Goal: Task Accomplishment & Management: Complete application form

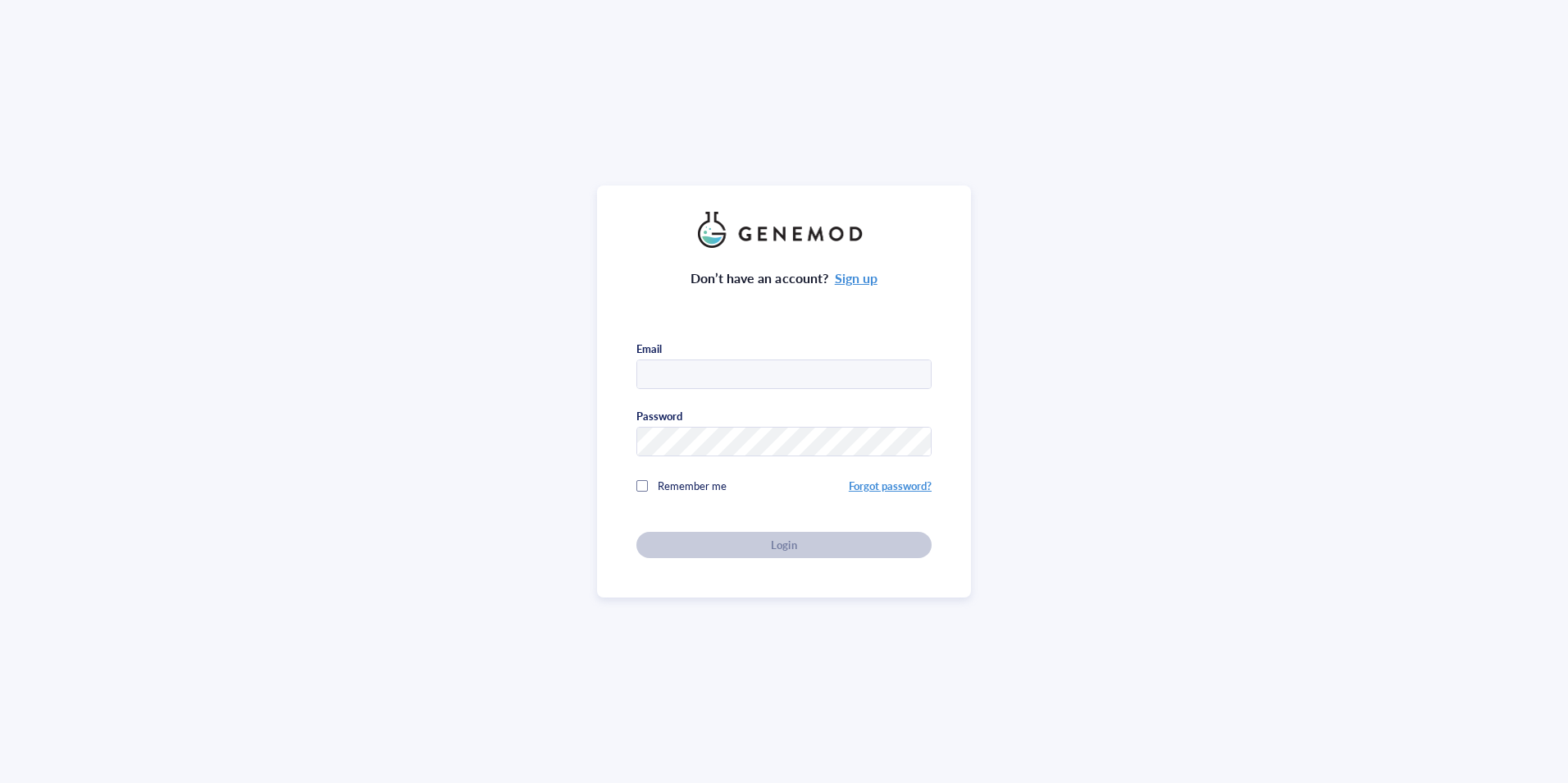
type input "[PERSON_NAME][EMAIL_ADDRESS][DOMAIN_NAME]"
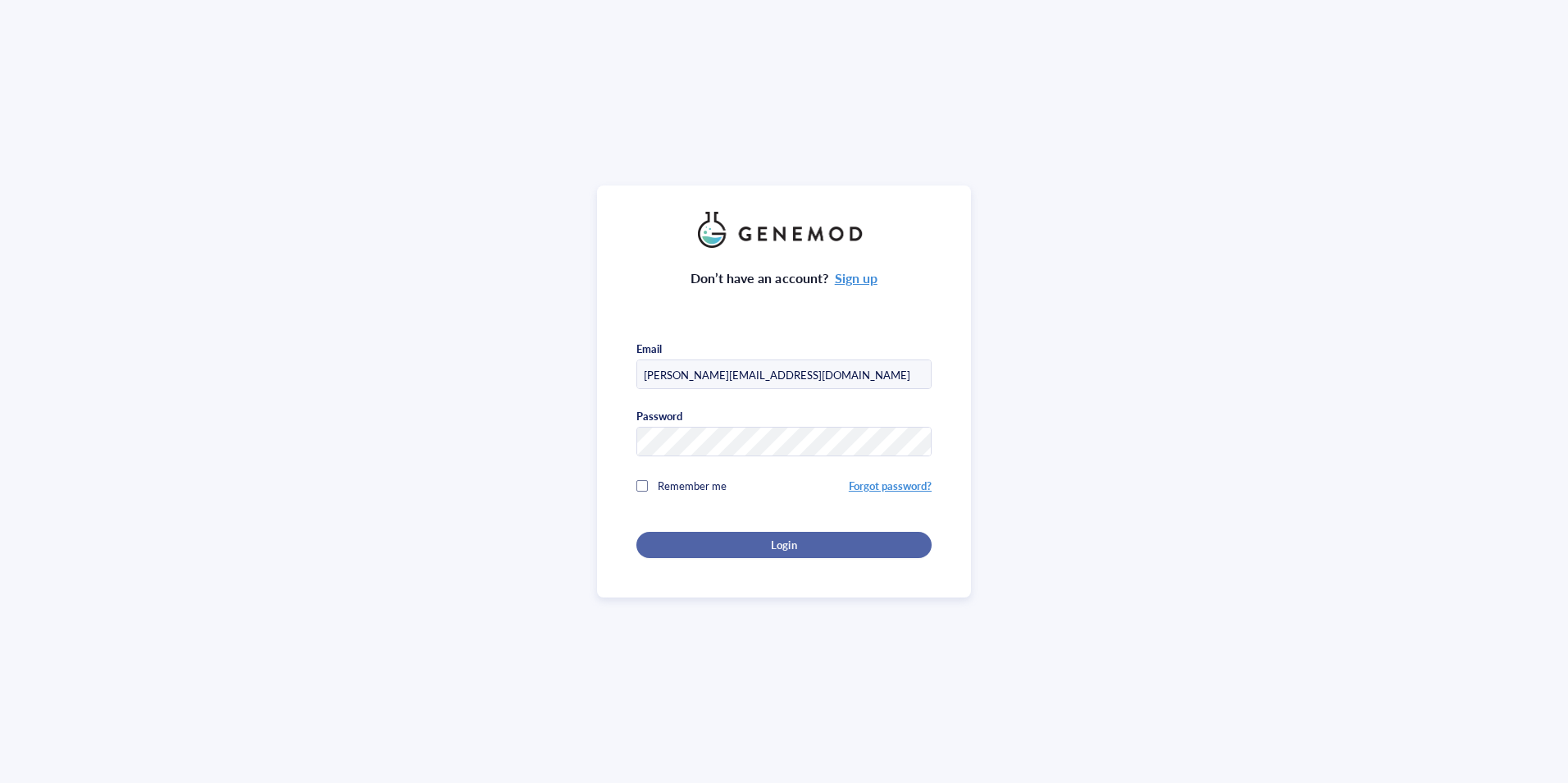
click at [759, 543] on div "Login" at bounding box center [784, 544] width 243 height 14
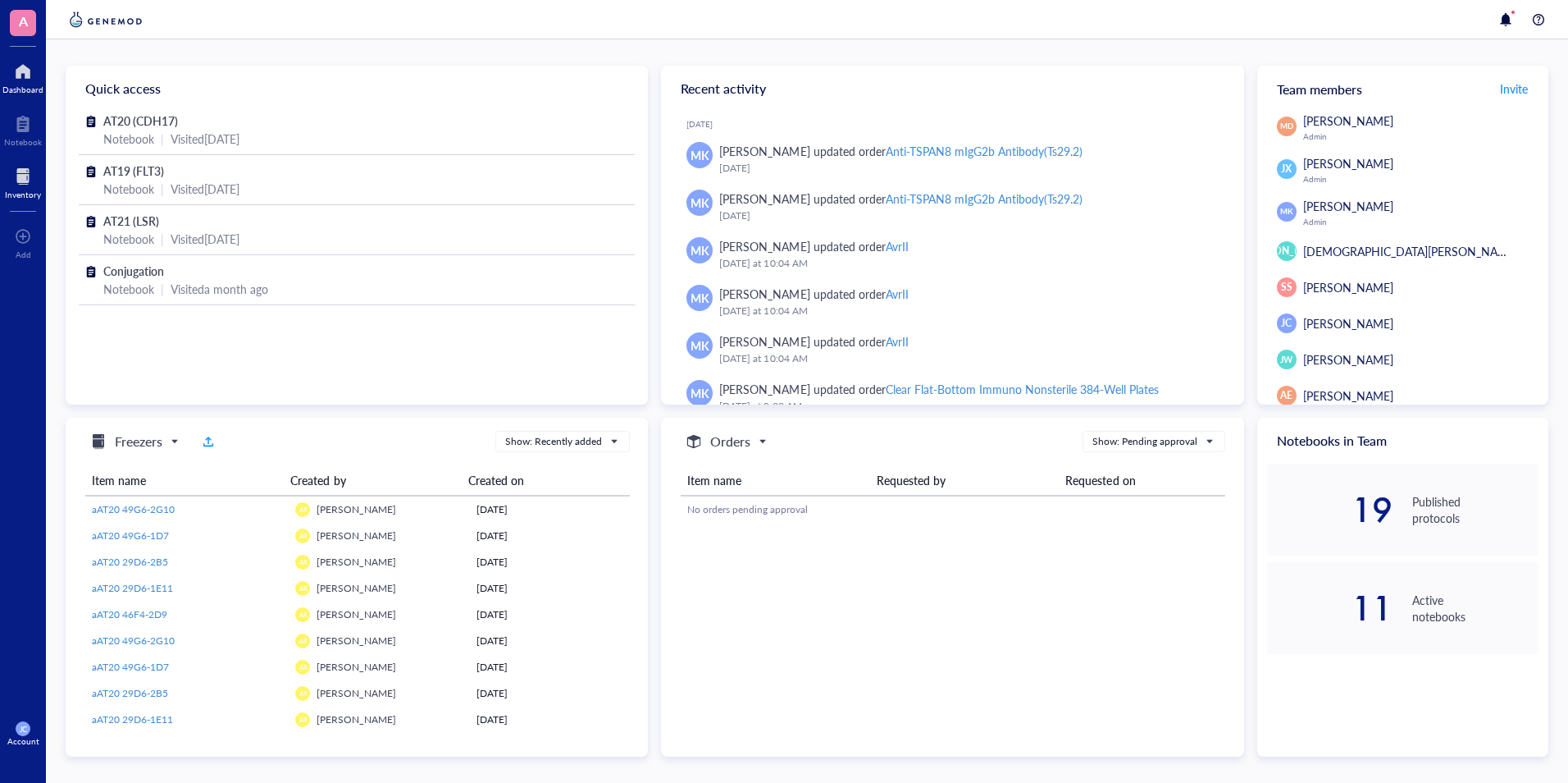
click at [30, 185] on div at bounding box center [23, 176] width 36 height 27
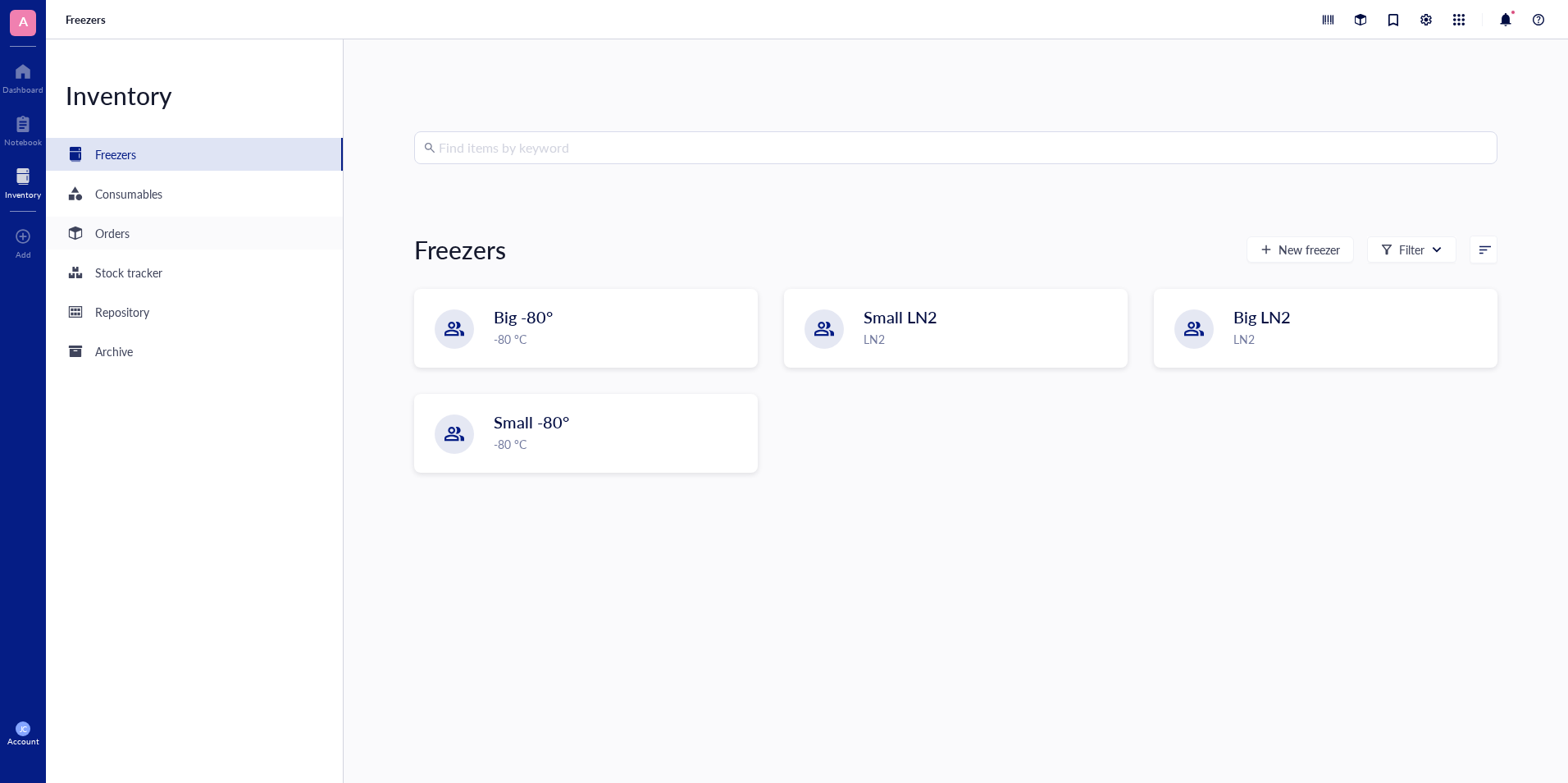
click at [196, 226] on div "Orders" at bounding box center [194, 233] width 297 height 32
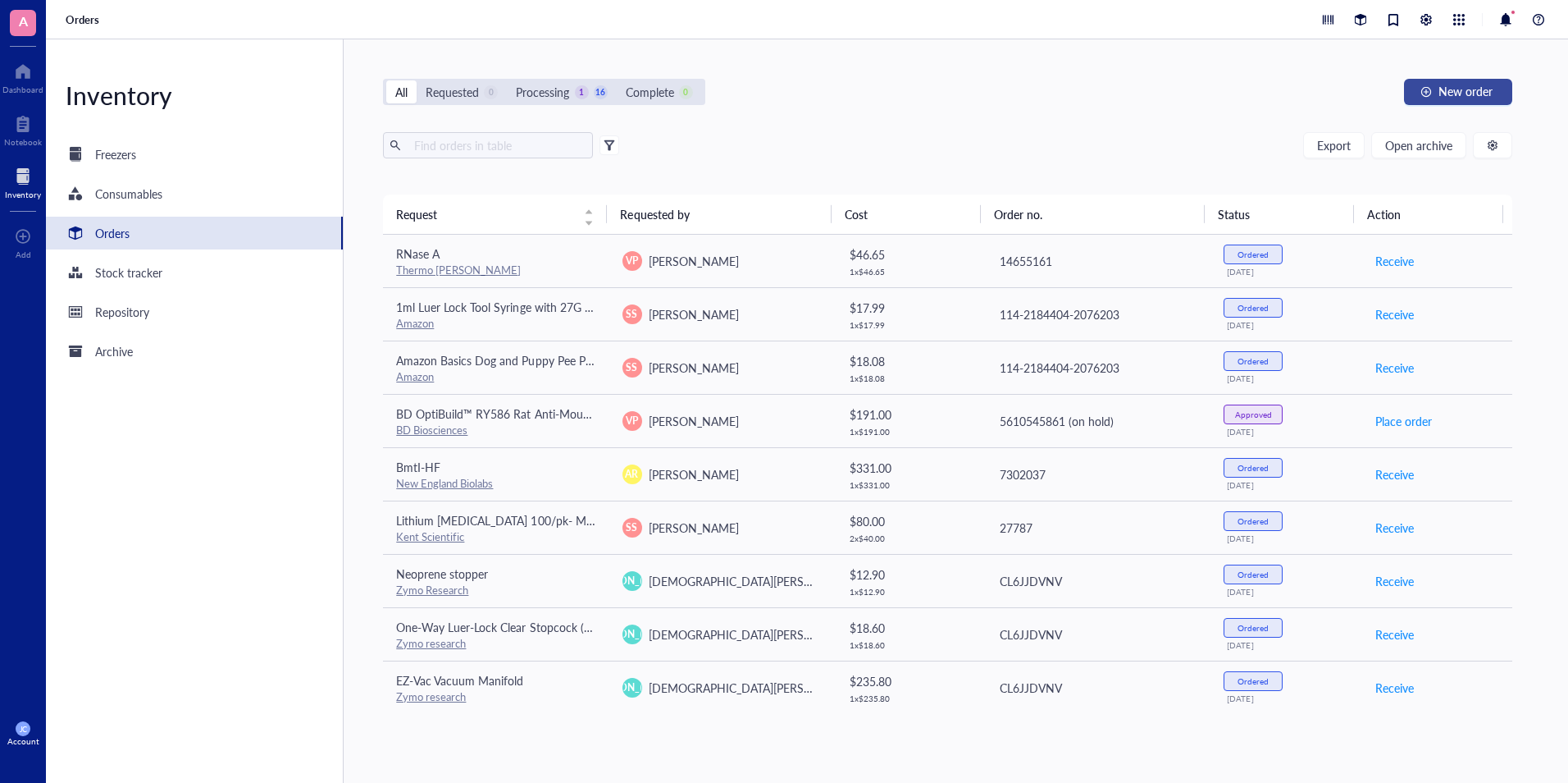
click at [1447, 85] on span "New order" at bounding box center [1466, 92] width 54 height 13
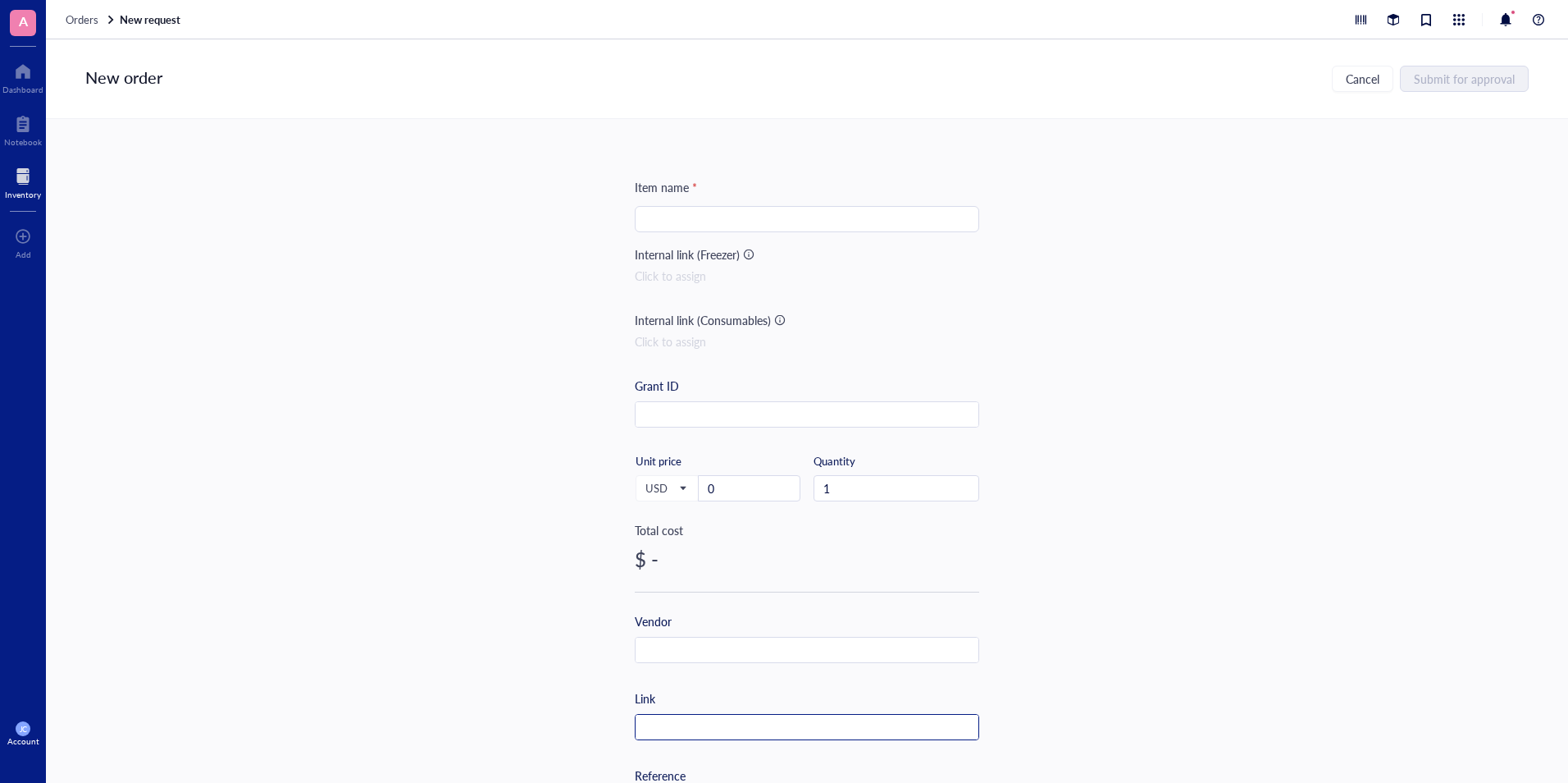
click at [785, 722] on input "text" at bounding box center [808, 728] width 343 height 27
paste input "[URL][DOMAIN_NAME]"
type input "[URL][DOMAIN_NAME]"
click at [684, 214] on input "search" at bounding box center [807, 219] width 325 height 25
paste input "™ [PERSON_NAME]™ Chromogenic [MEDICAL_DATA] Quant Kit"
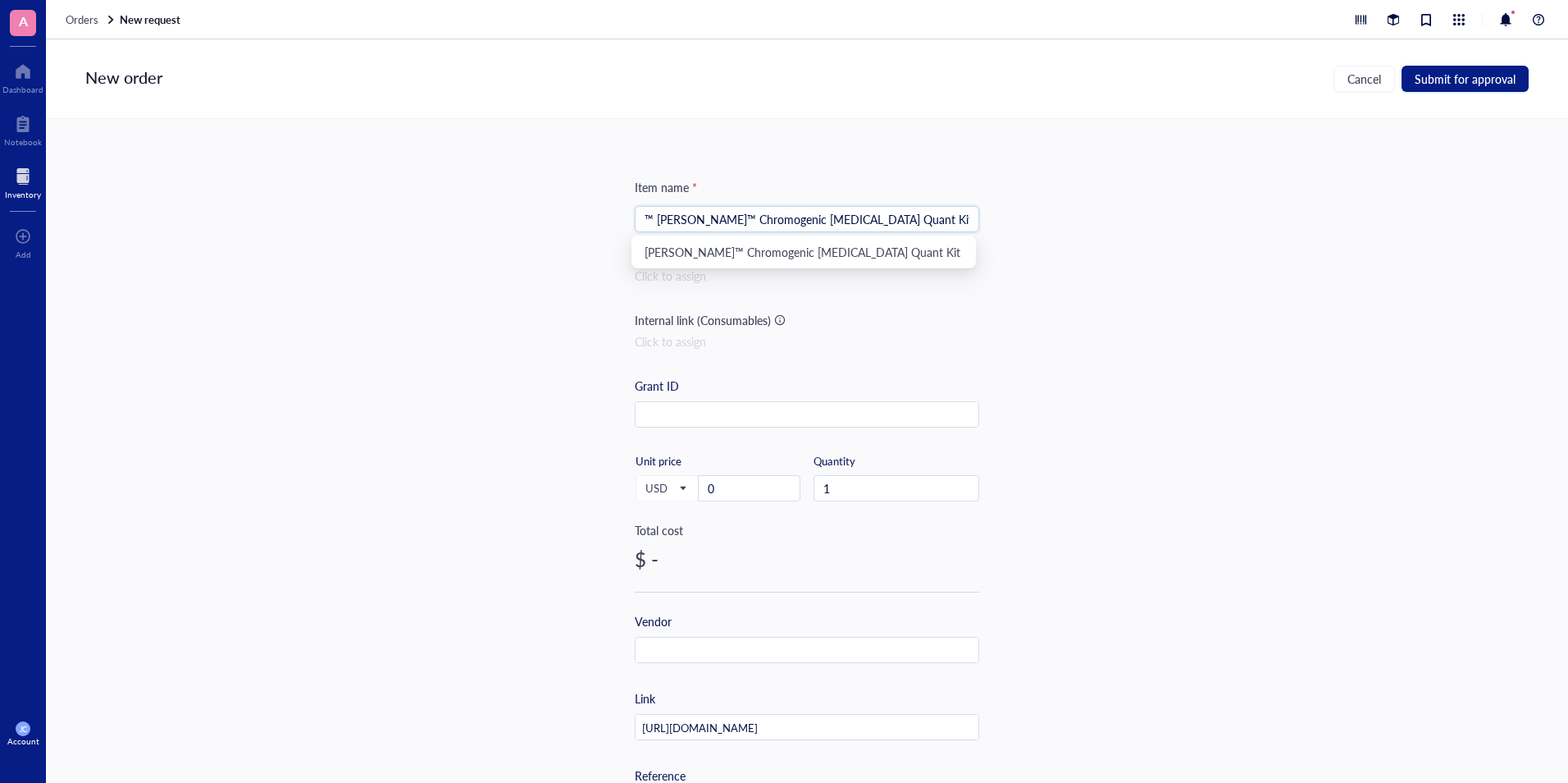
type input "™ [PERSON_NAME]™ Chromogenic [MEDICAL_DATA] Quant Kit"
click at [744, 494] on input "0" at bounding box center [750, 488] width 101 height 25
type input "281"
click at [718, 653] on input "text" at bounding box center [808, 650] width 343 height 27
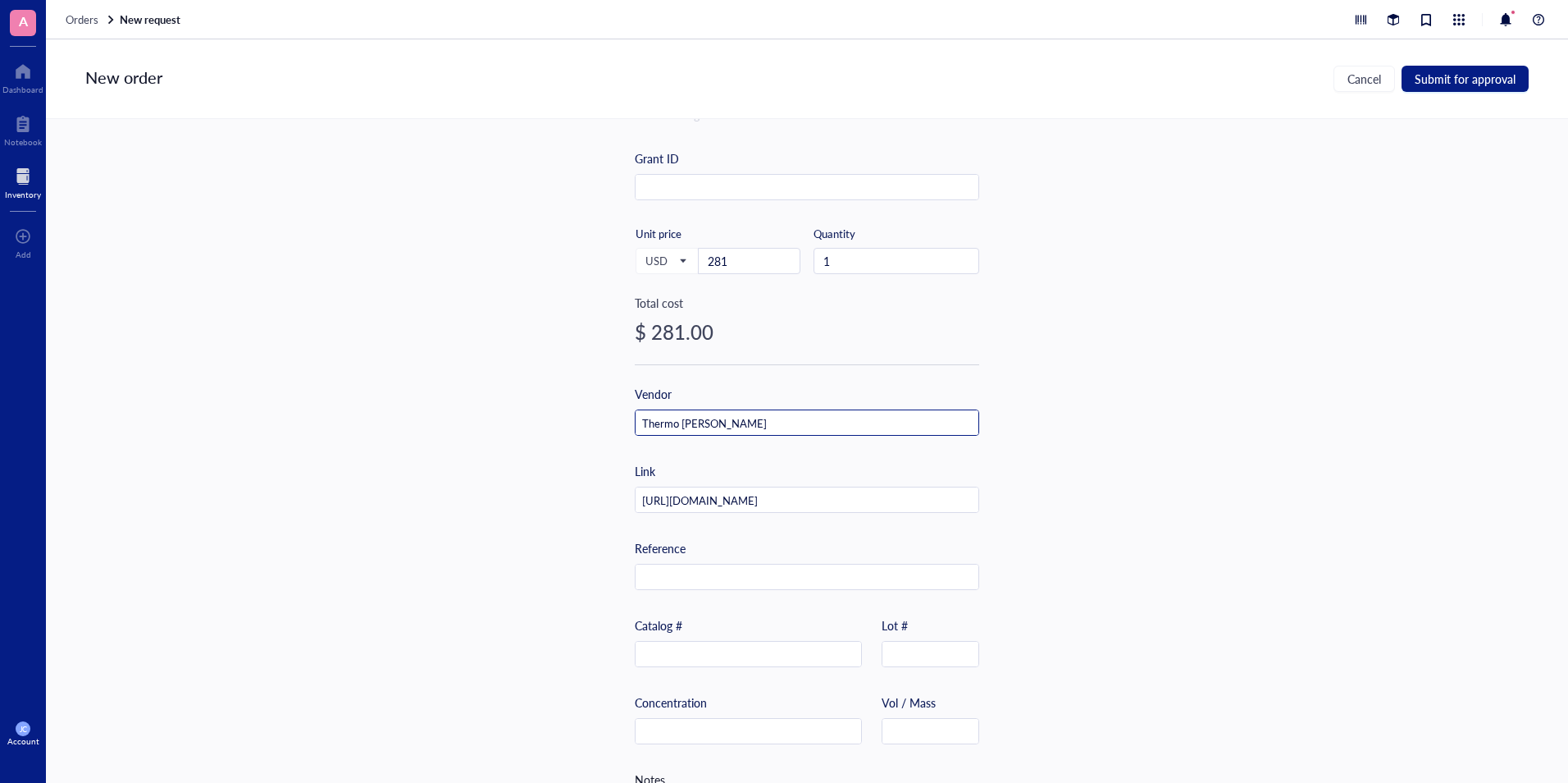
scroll to position [246, 0]
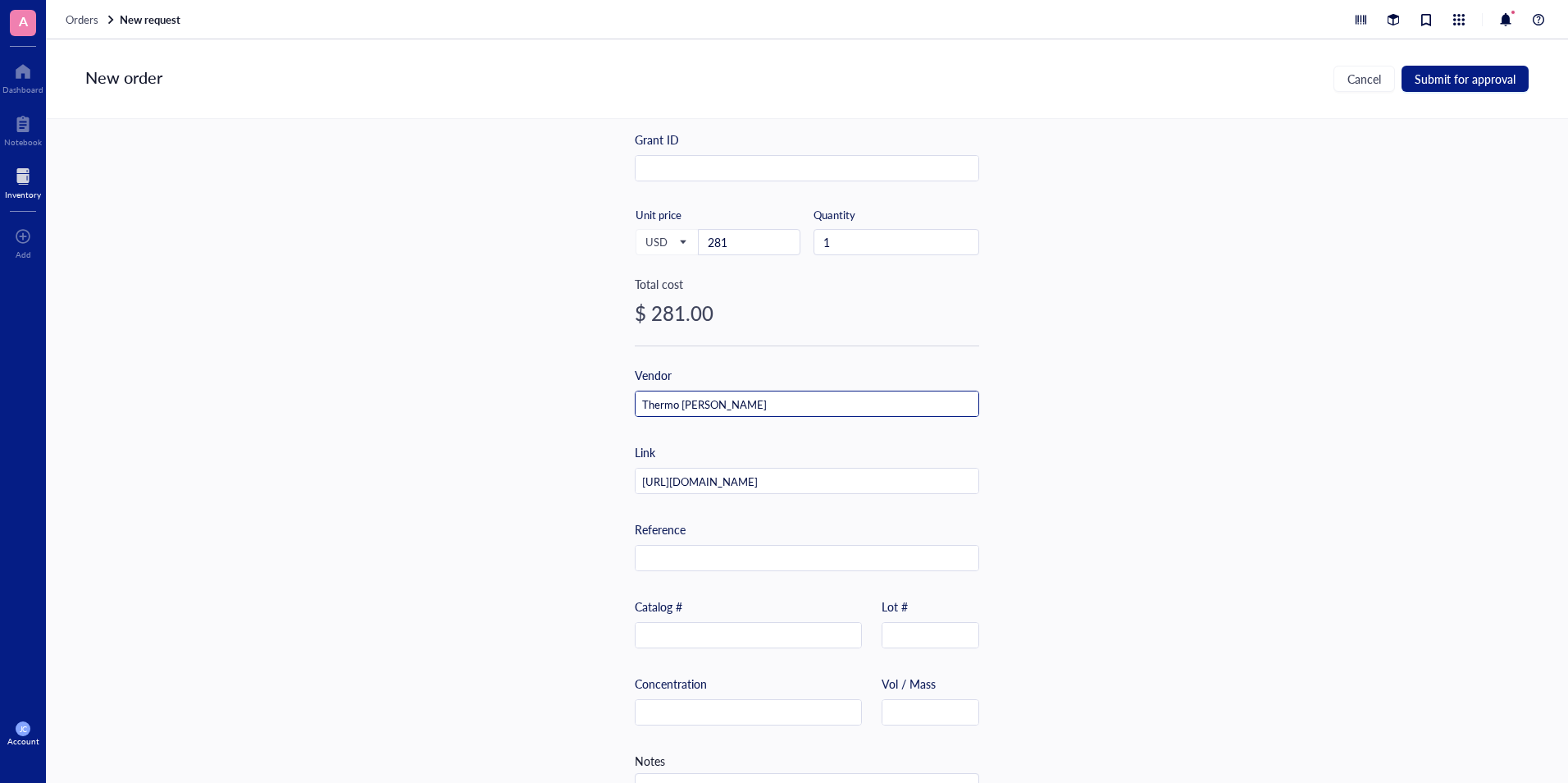
type input "Thermo [PERSON_NAME]"
click at [712, 640] on input "text" at bounding box center [749, 636] width 226 height 27
paste input "A39552S"
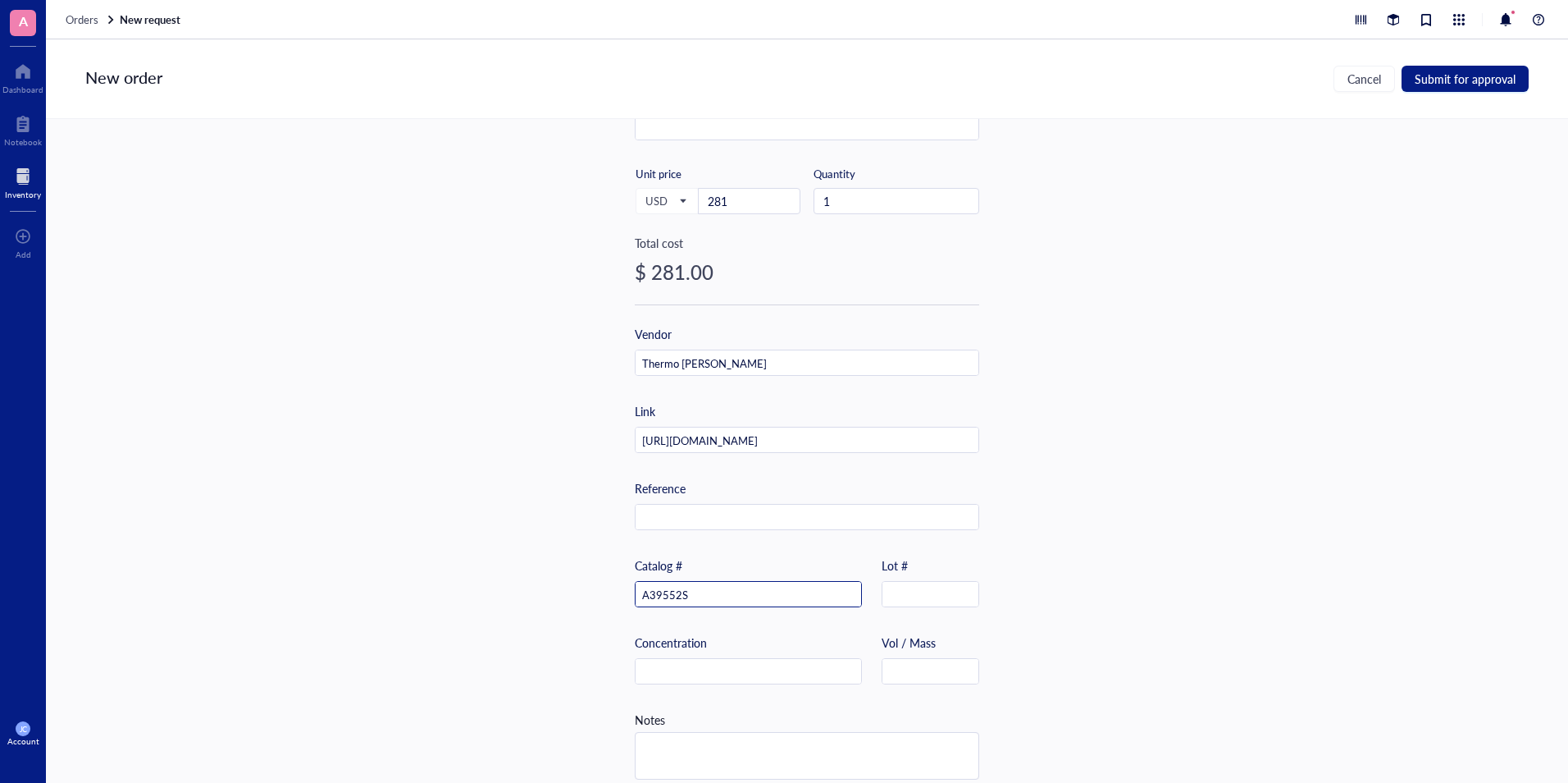
scroll to position [310, 0]
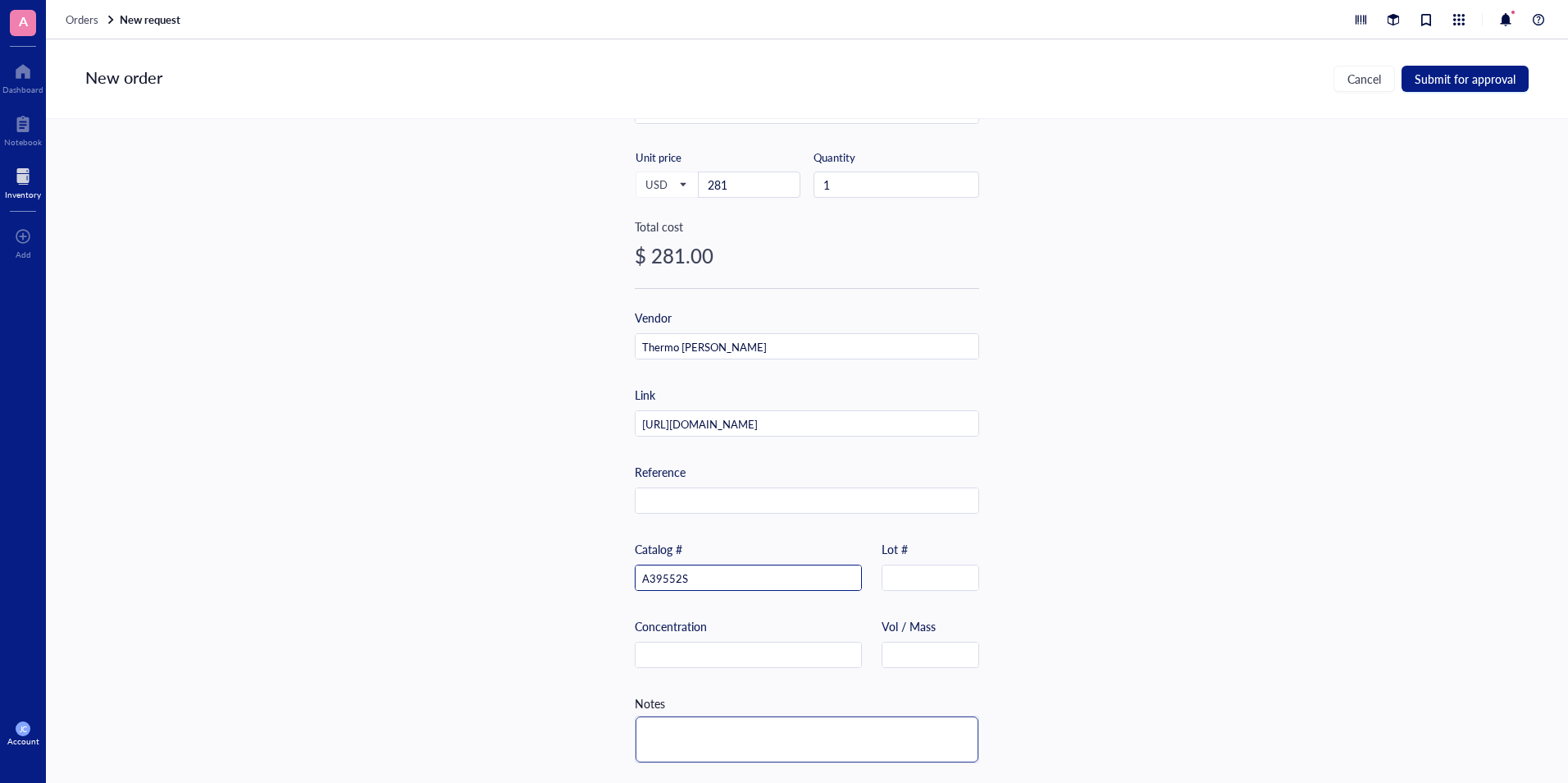
type input "A39552S"
click at [789, 716] on textarea at bounding box center [808, 739] width 343 height 46
type textarea "3"
type textarea "30"
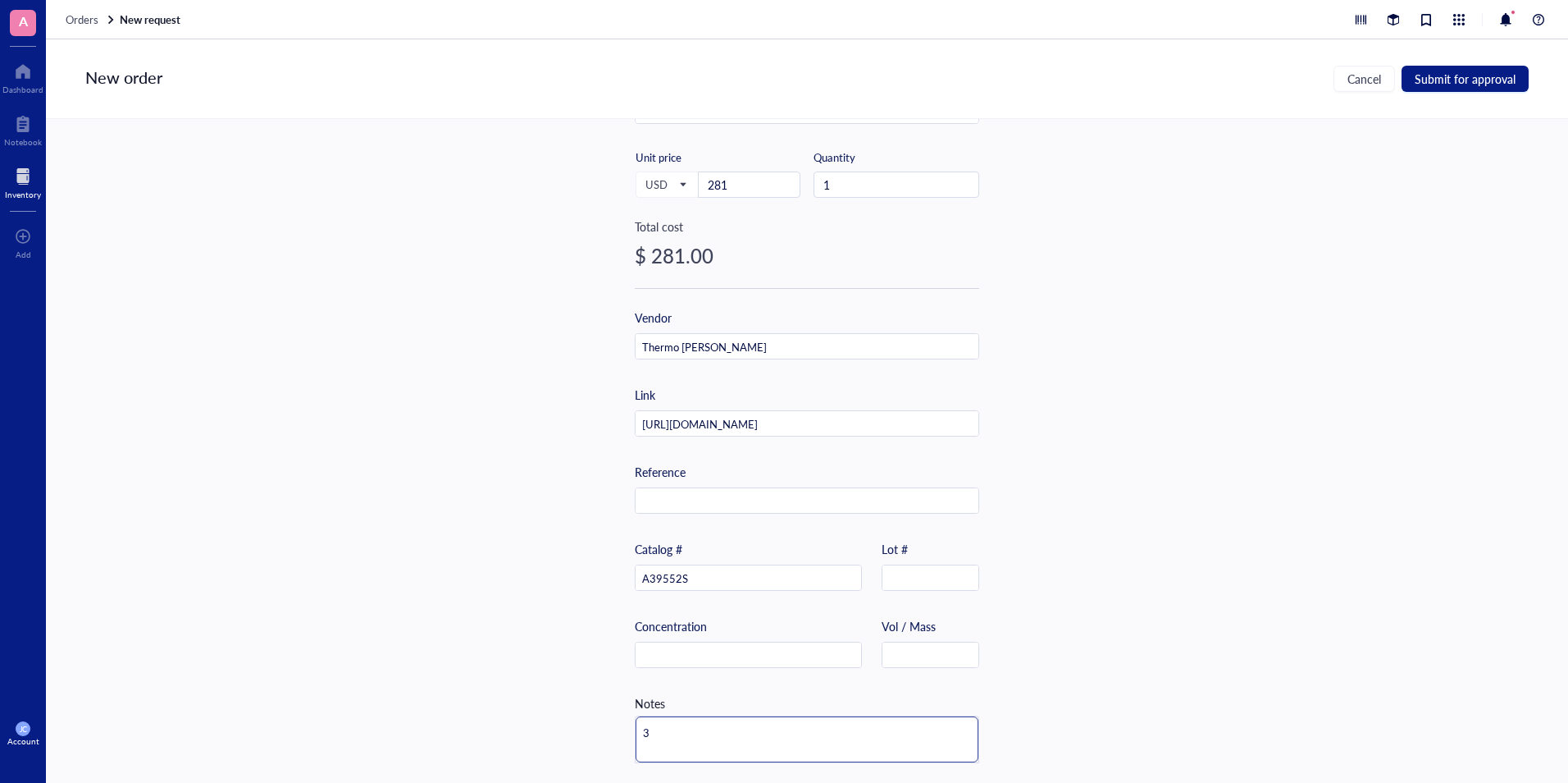
type textarea "30"
type textarea "30 r"
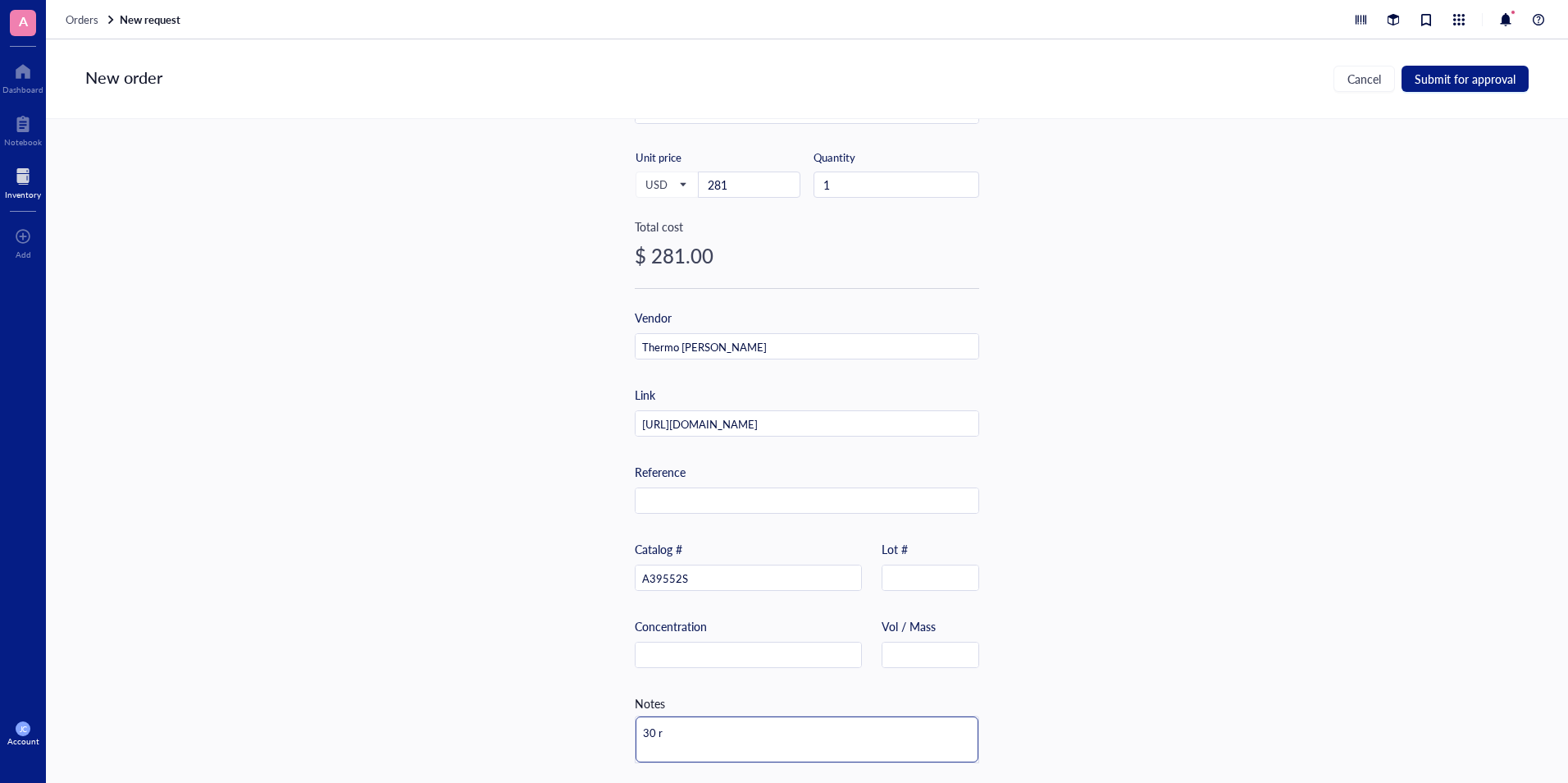
type textarea "30 rx"
type textarea "30 rxn"
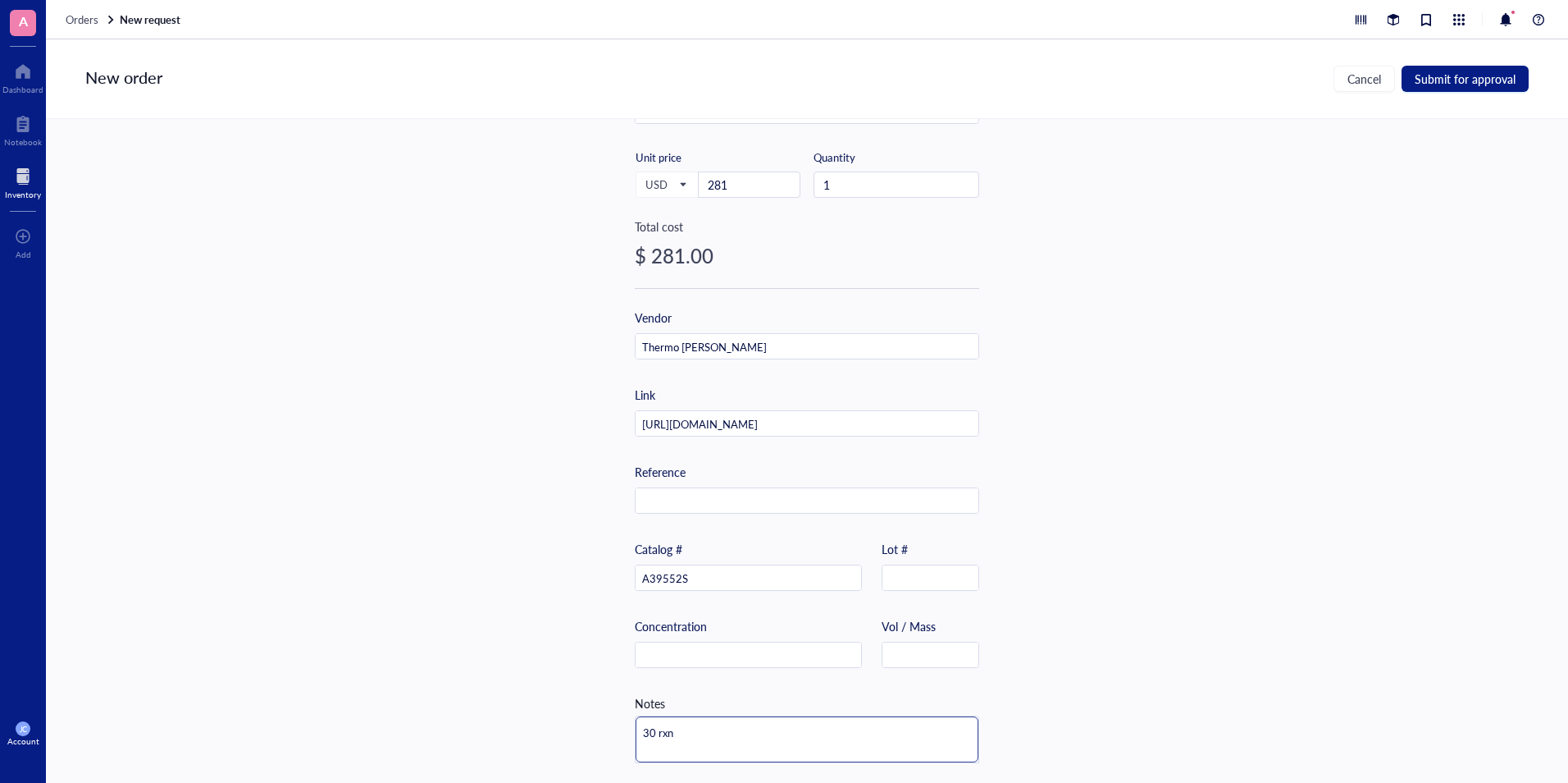
type textarea "30 rxn"
type textarea "30 rxn k"
type textarea "30 rxn ki"
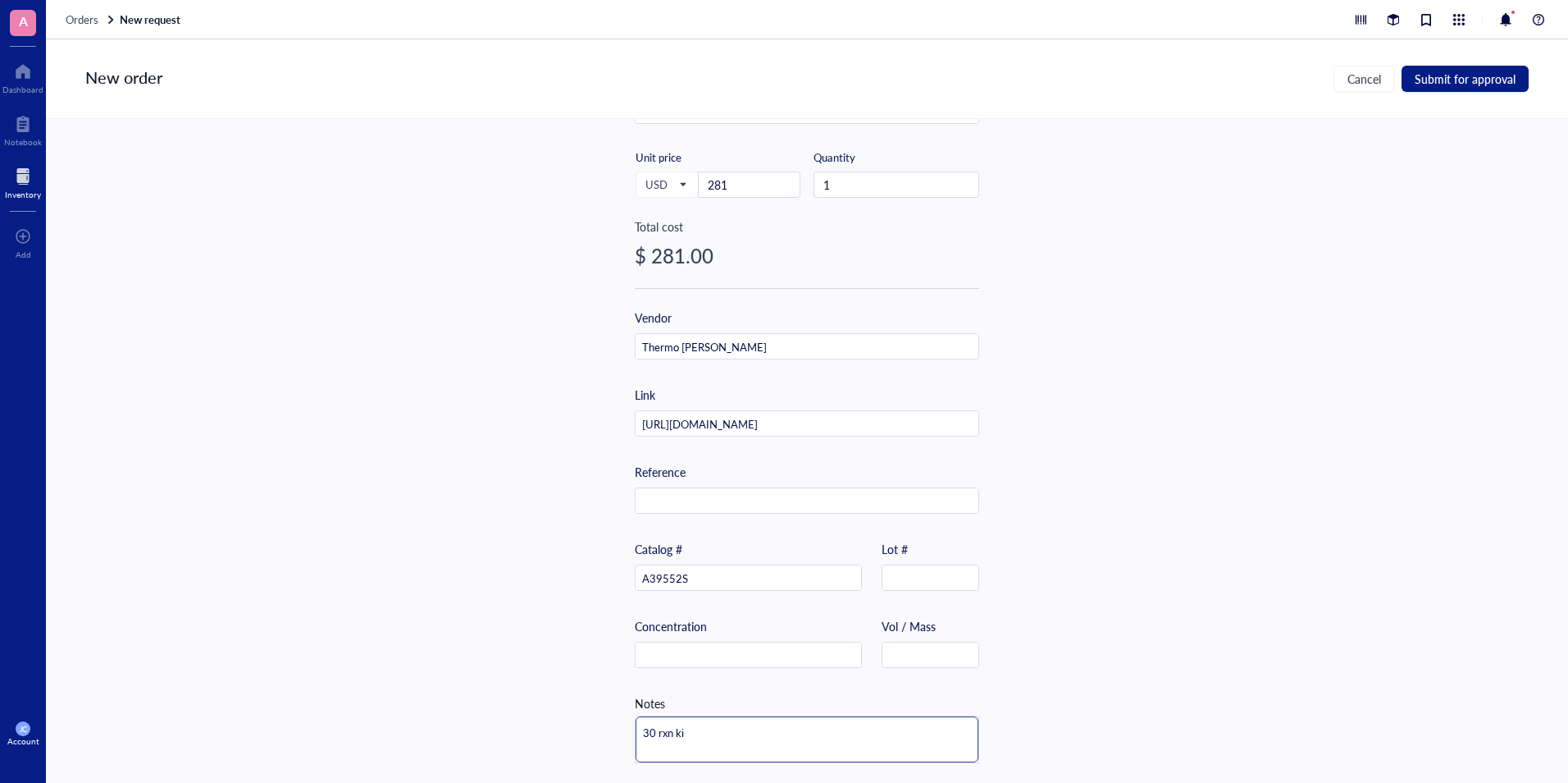
type textarea "30 rxn kit"
type textarea "30 rxn kit p"
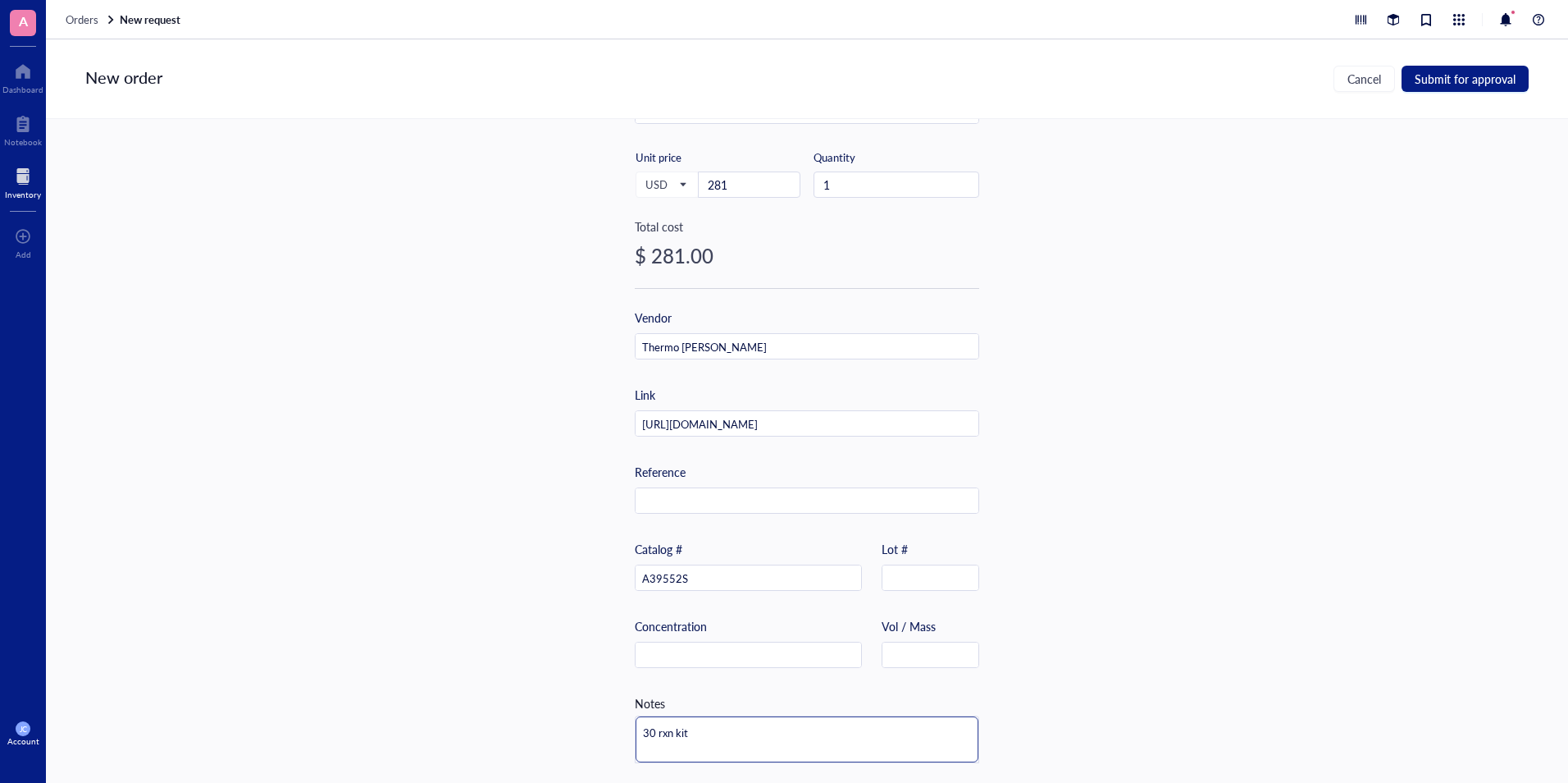
type textarea "30 rxn kit p"
type textarea "30 rxn kit pl"
type textarea "30 rxn kit ple"
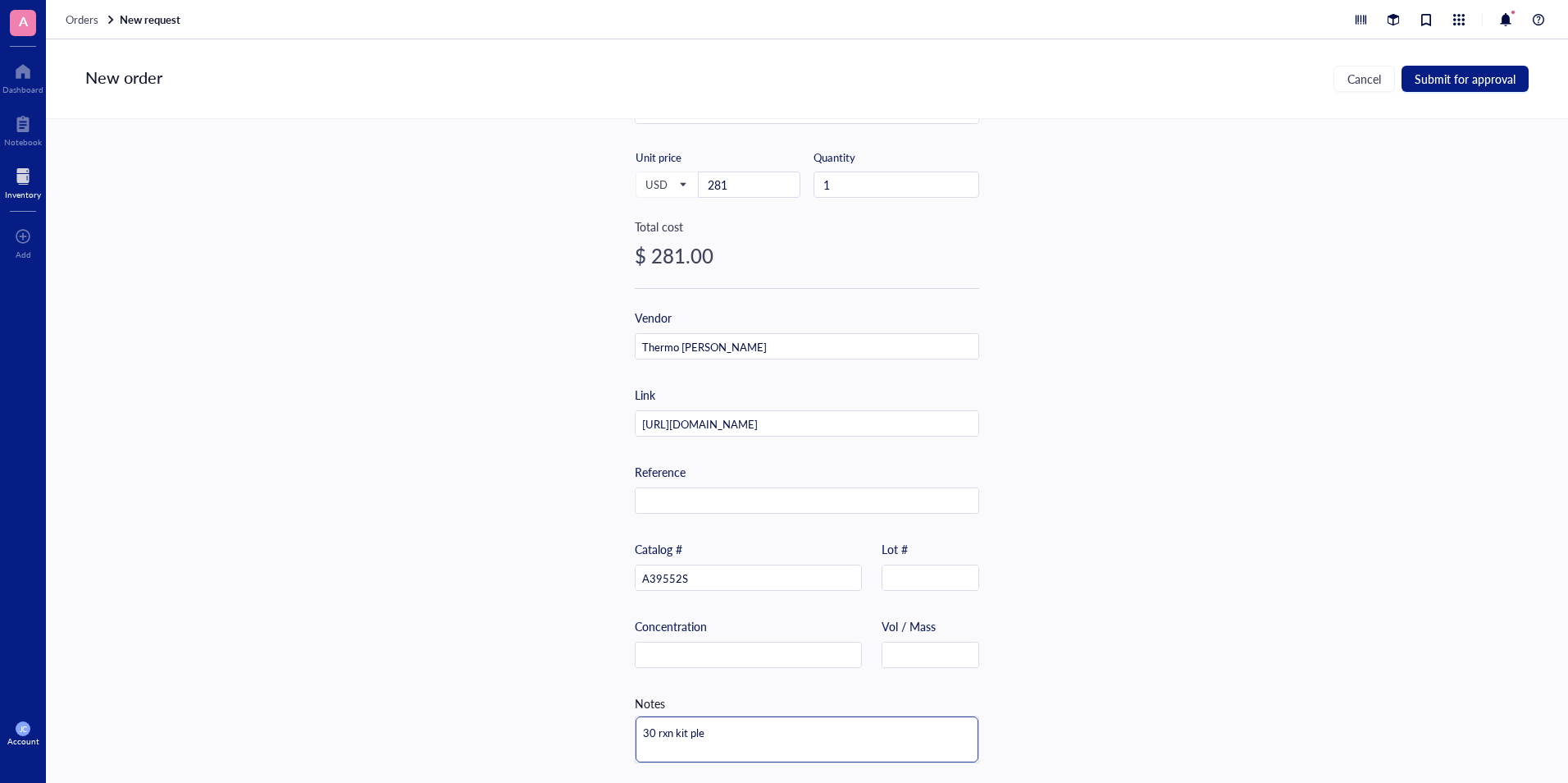
type textarea "30 rxn kit plea"
type textarea "30 rxn kit pleas"
type textarea "30 rxn kit please"
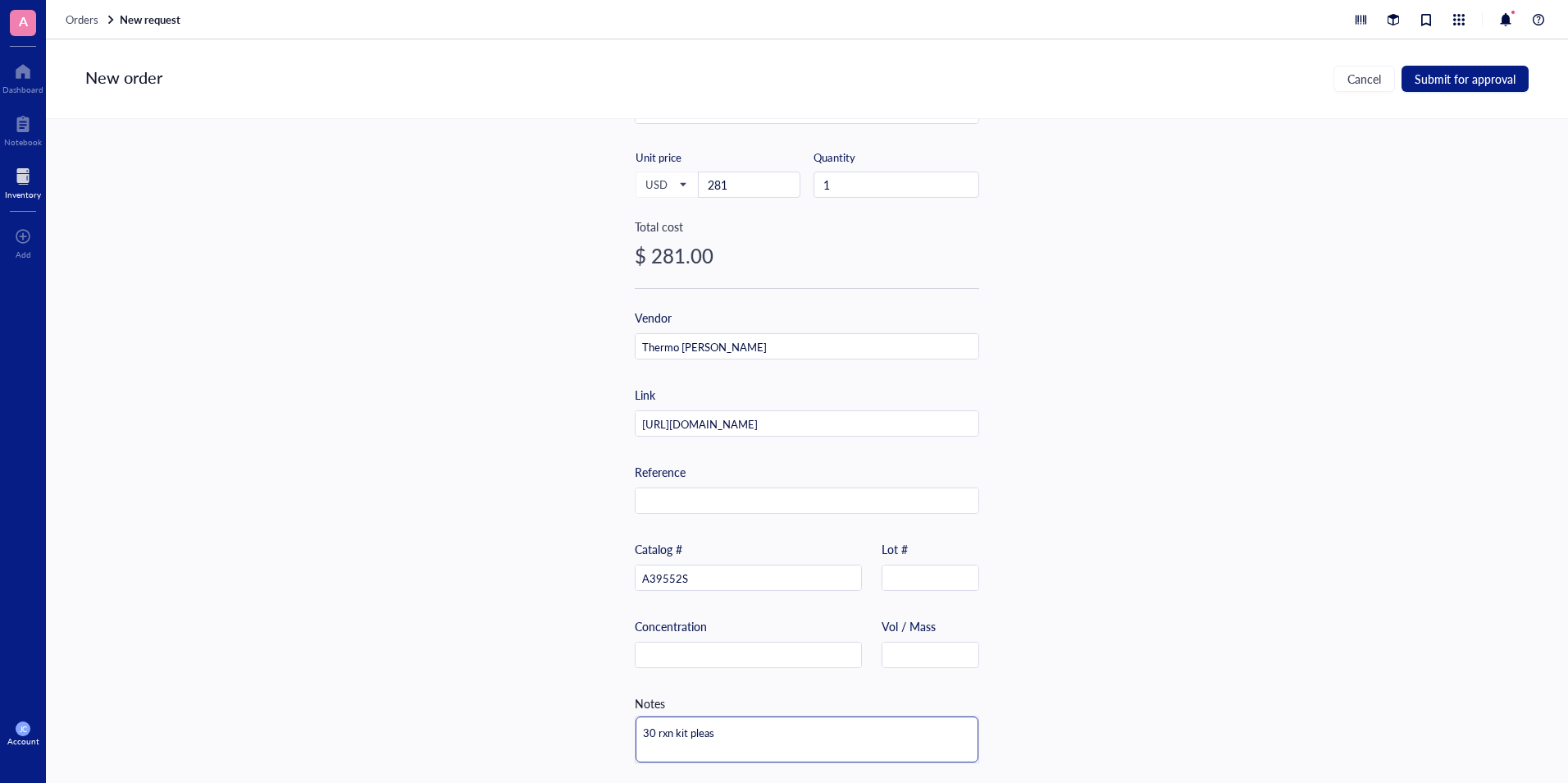
type textarea "30 rxn kit please"
type textarea "30 rxn kit please!"
click at [1431, 79] on span "Submit for approval" at bounding box center [1466, 79] width 101 height 13
